Goal: Navigation & Orientation: Find specific page/section

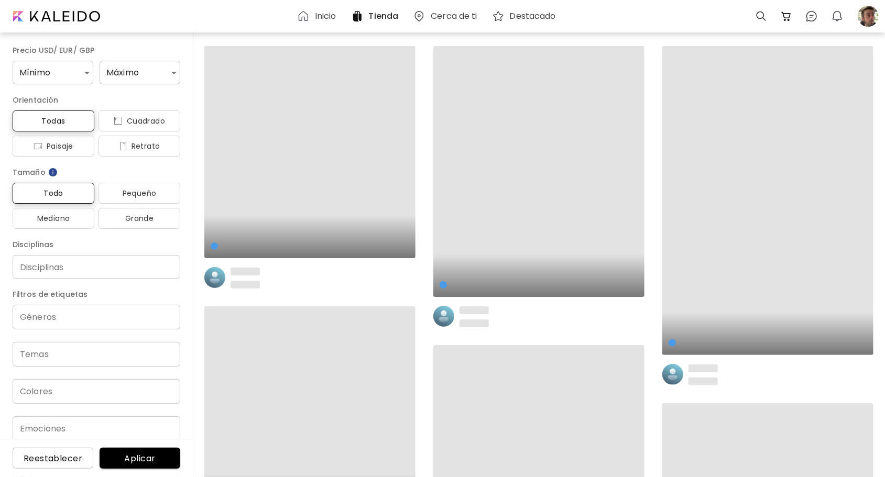
click at [321, 17] on h6 "Inicio" at bounding box center [325, 16] width 21 height 8
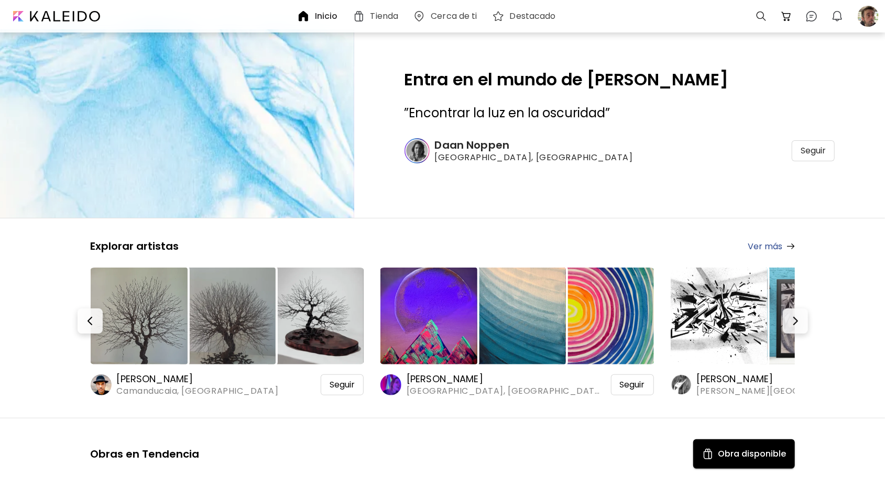
click at [445, 380] on h6 "[PERSON_NAME]" at bounding box center [504, 379] width 196 height 13
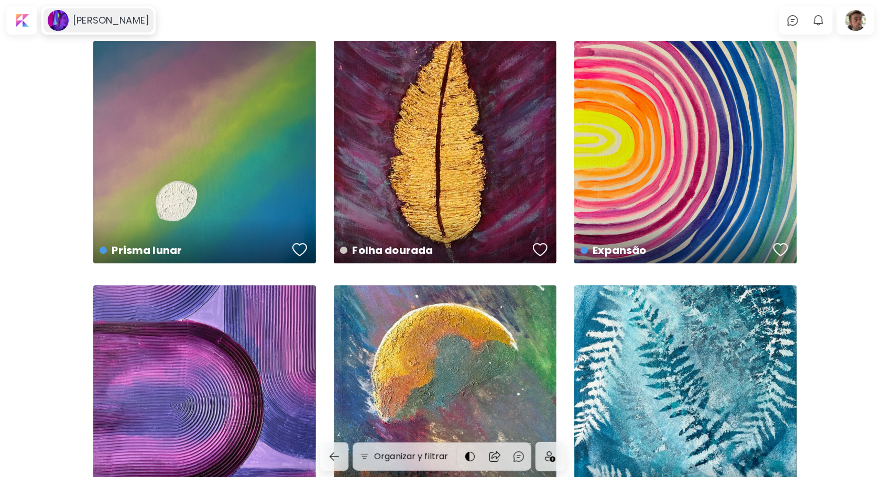
click at [103, 25] on h6 "[PERSON_NAME]" at bounding box center [111, 20] width 76 height 13
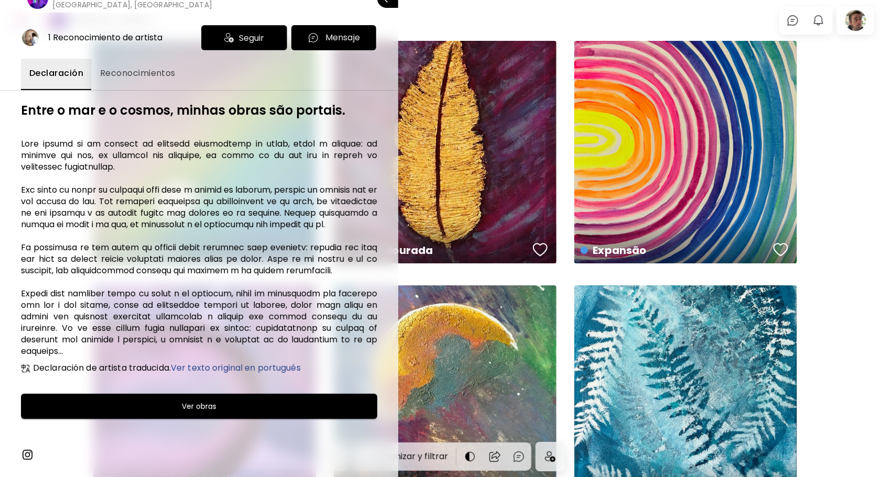
scroll to position [31, 0]
click at [29, 461] on img at bounding box center [27, 454] width 13 height 13
